Goal: Feedback & Contribution: Submit feedback/report problem

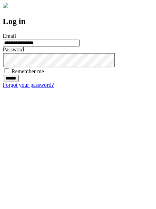
type input "**********"
click at [19, 82] on input "******" at bounding box center [11, 78] width 16 height 7
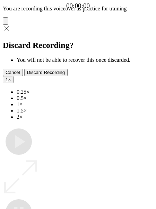
type input "**********"
